Goal: Information Seeking & Learning: Find specific fact

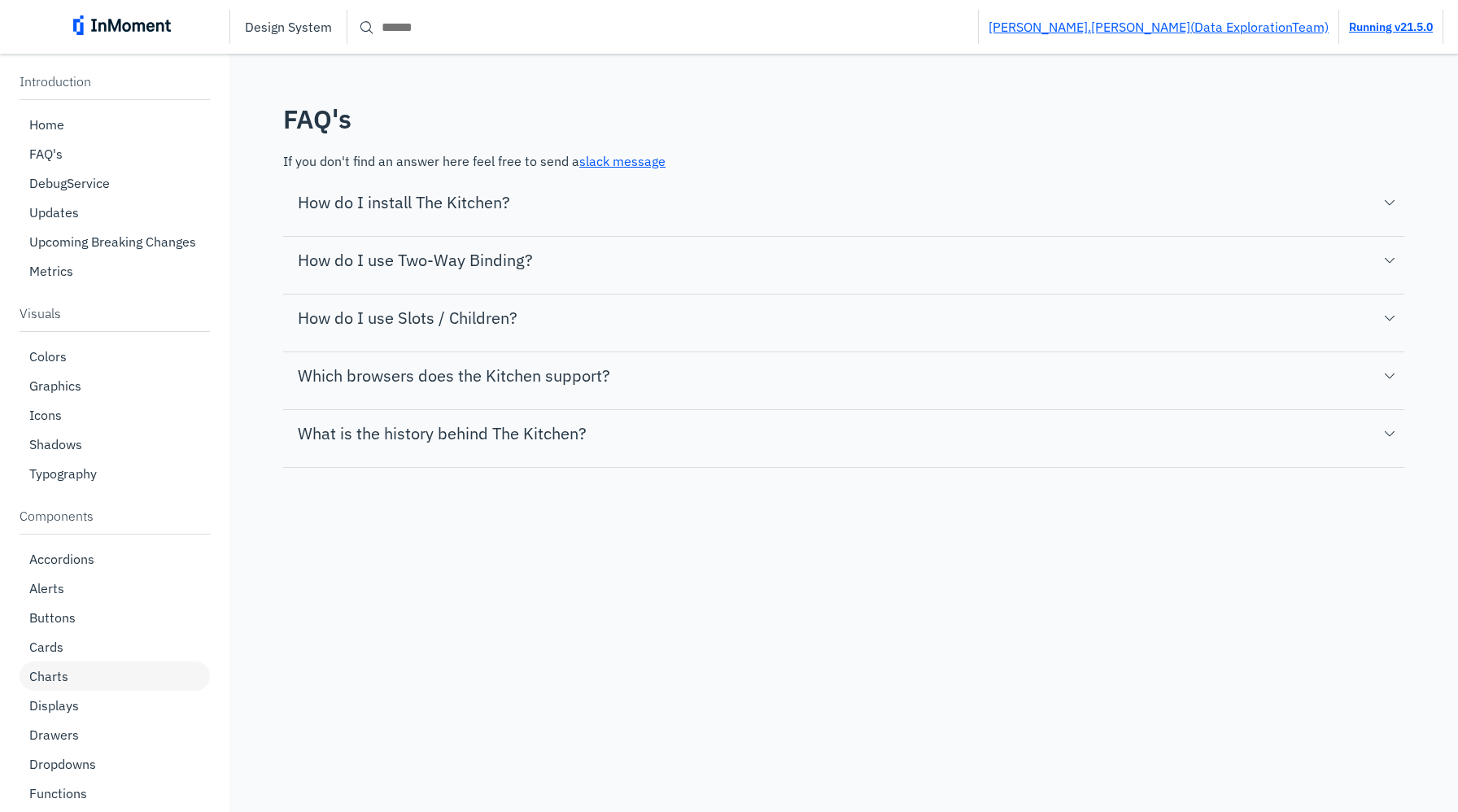
click at [63, 680] on p "Charts" at bounding box center [49, 676] width 39 height 16
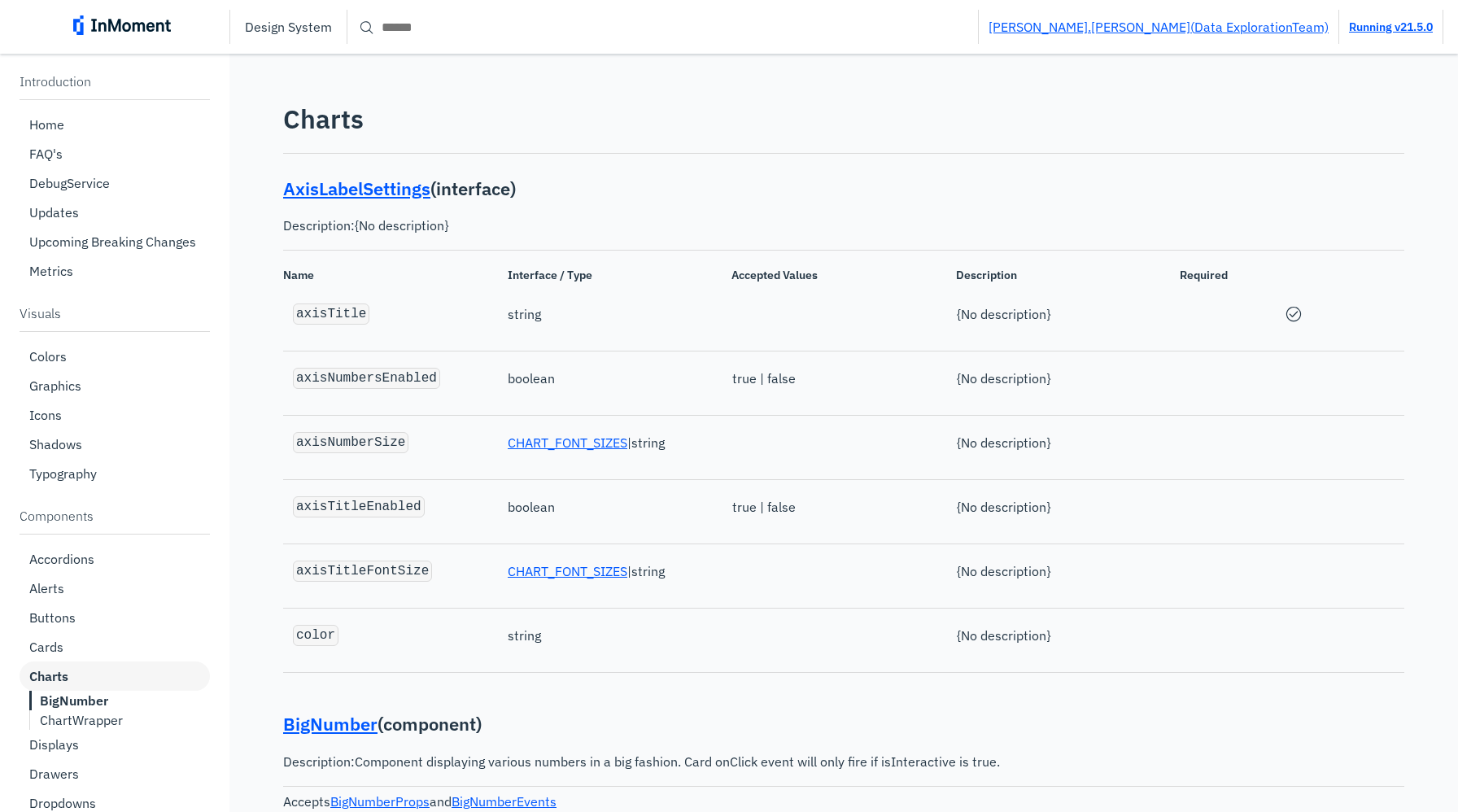
click at [106, 716] on p "ChartWrapper" at bounding box center [81, 720] width 83 height 16
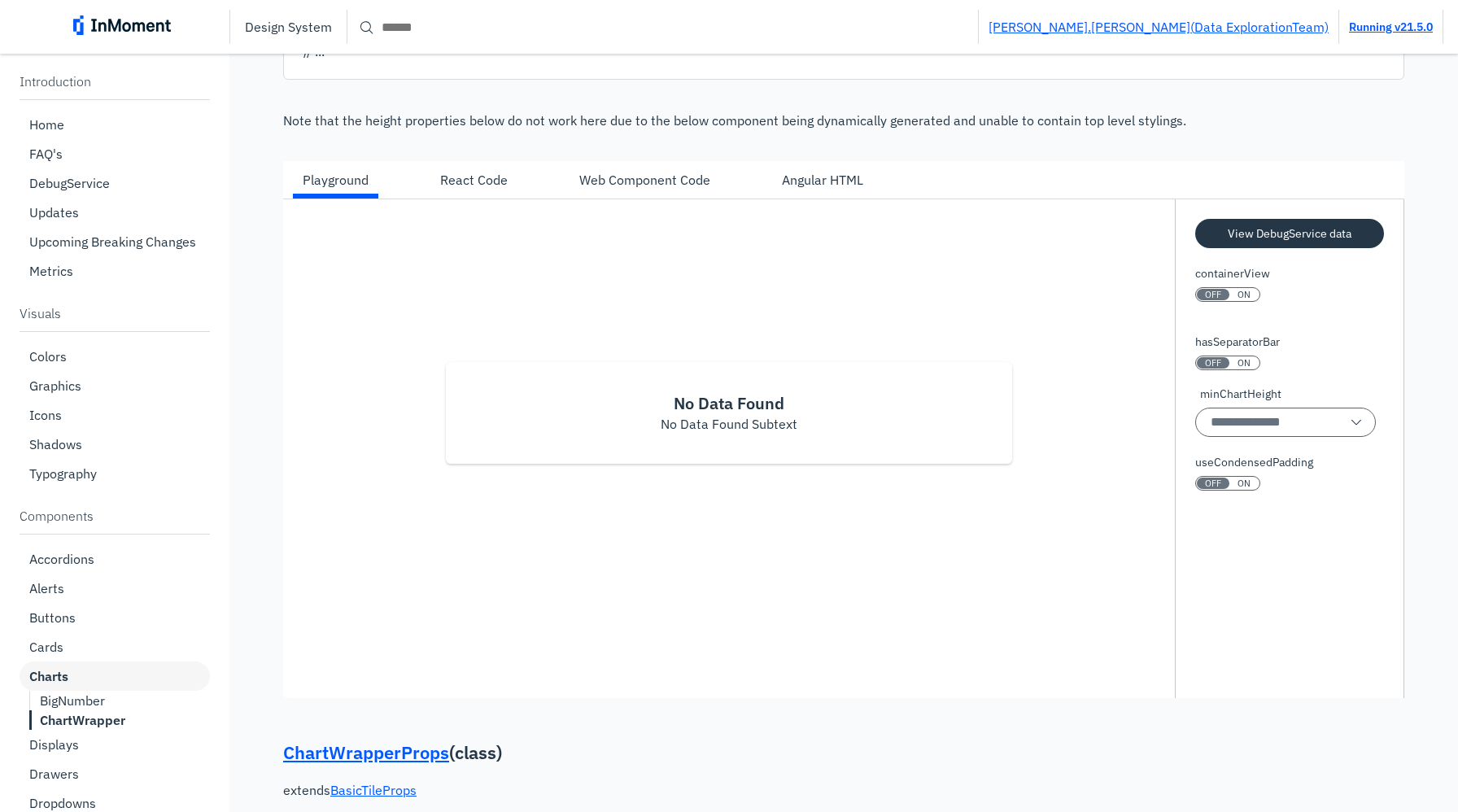
scroll to position [9730, 0]
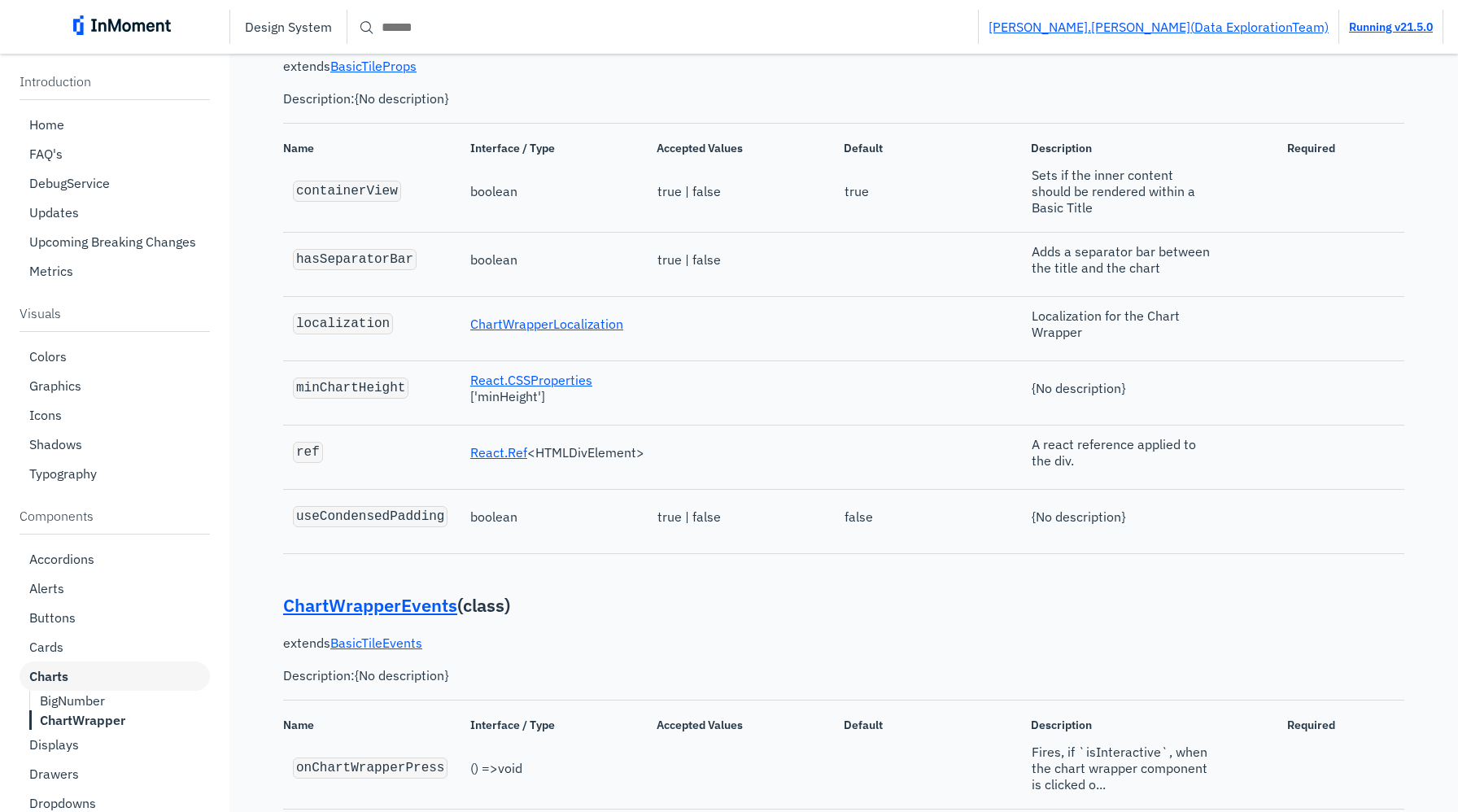
click at [368, 395] on code "minChartHeight" at bounding box center [350, 388] width 109 height 15
copy code "minChartHeight"
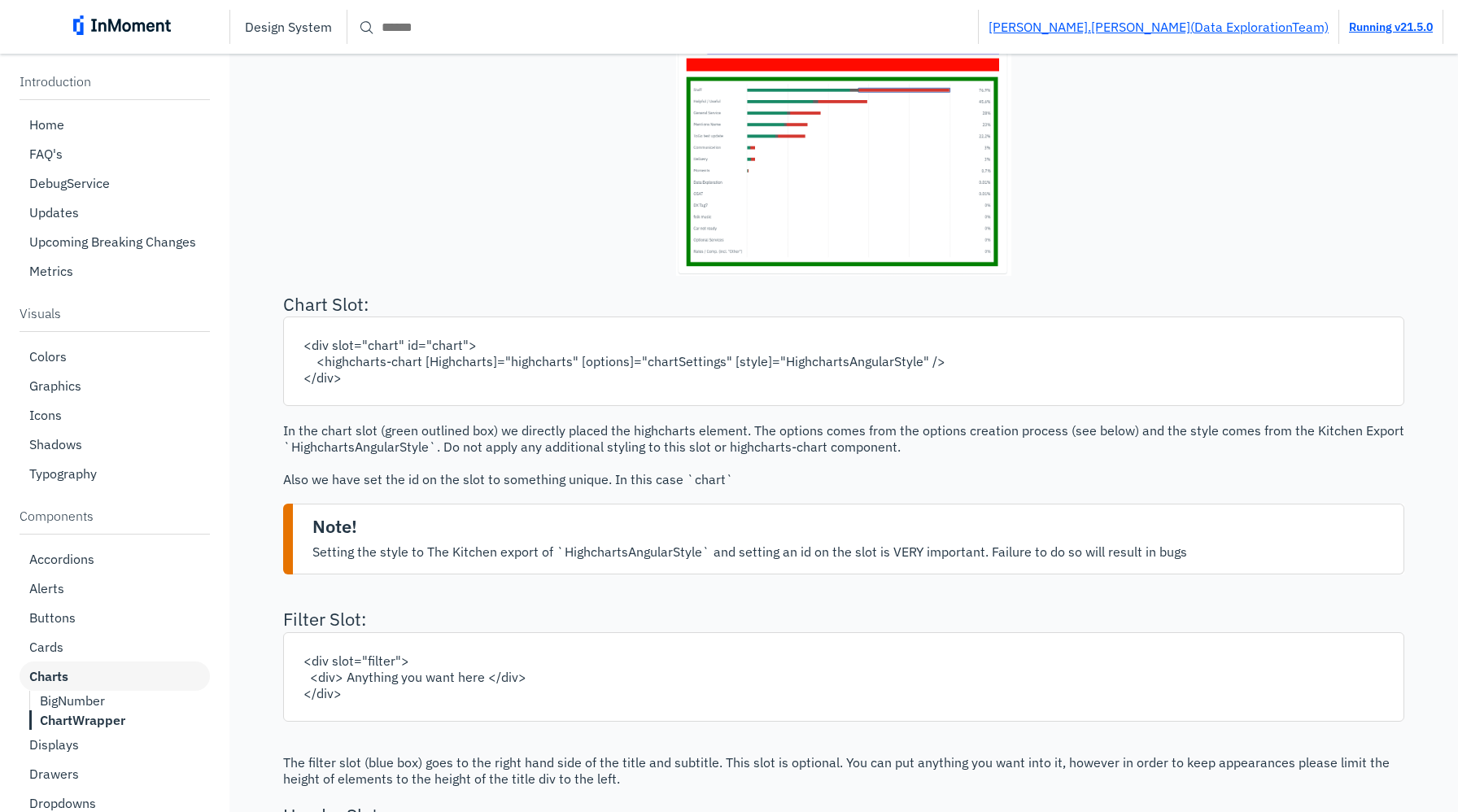
scroll to position [7536, 0]
